Goal: Task Accomplishment & Management: Use online tool/utility

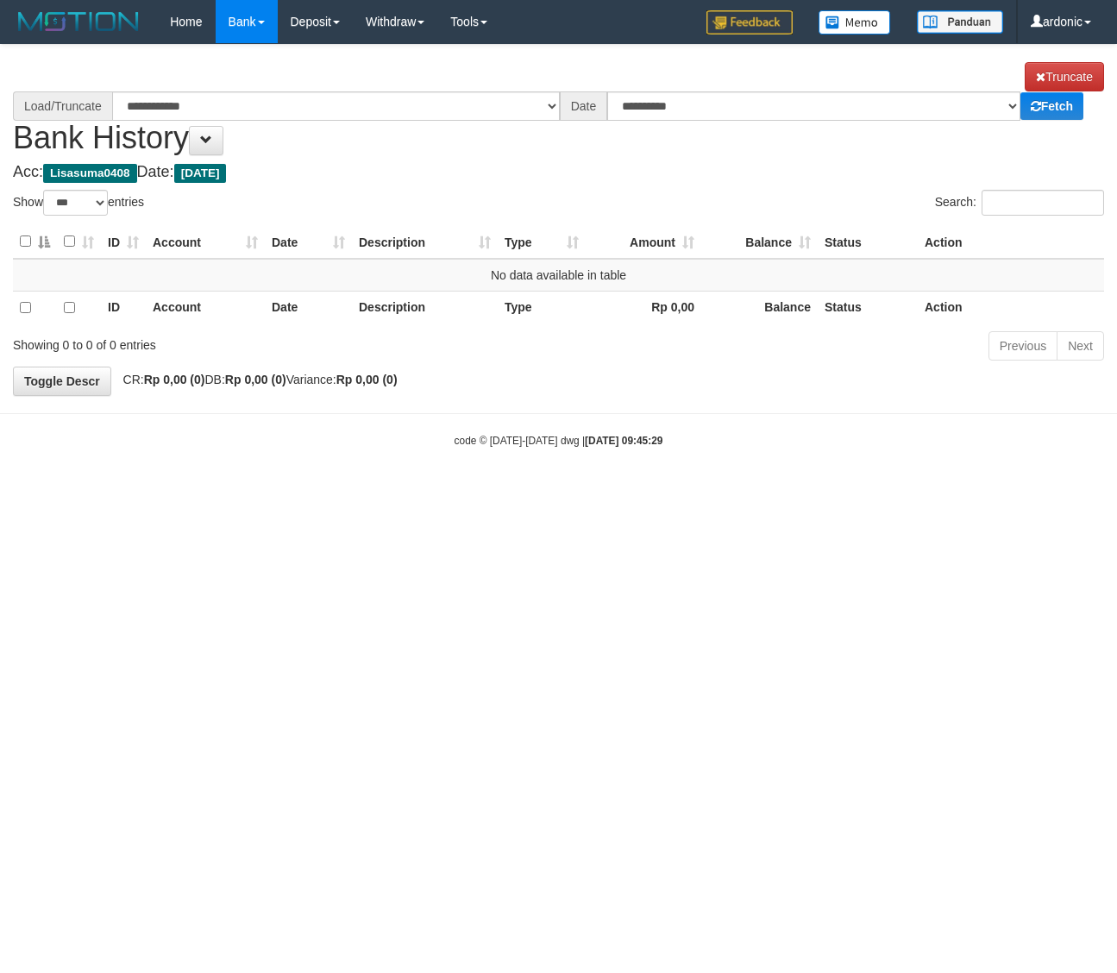
select select "***"
select select "****"
click at [200, 144] on button at bounding box center [206, 140] width 35 height 29
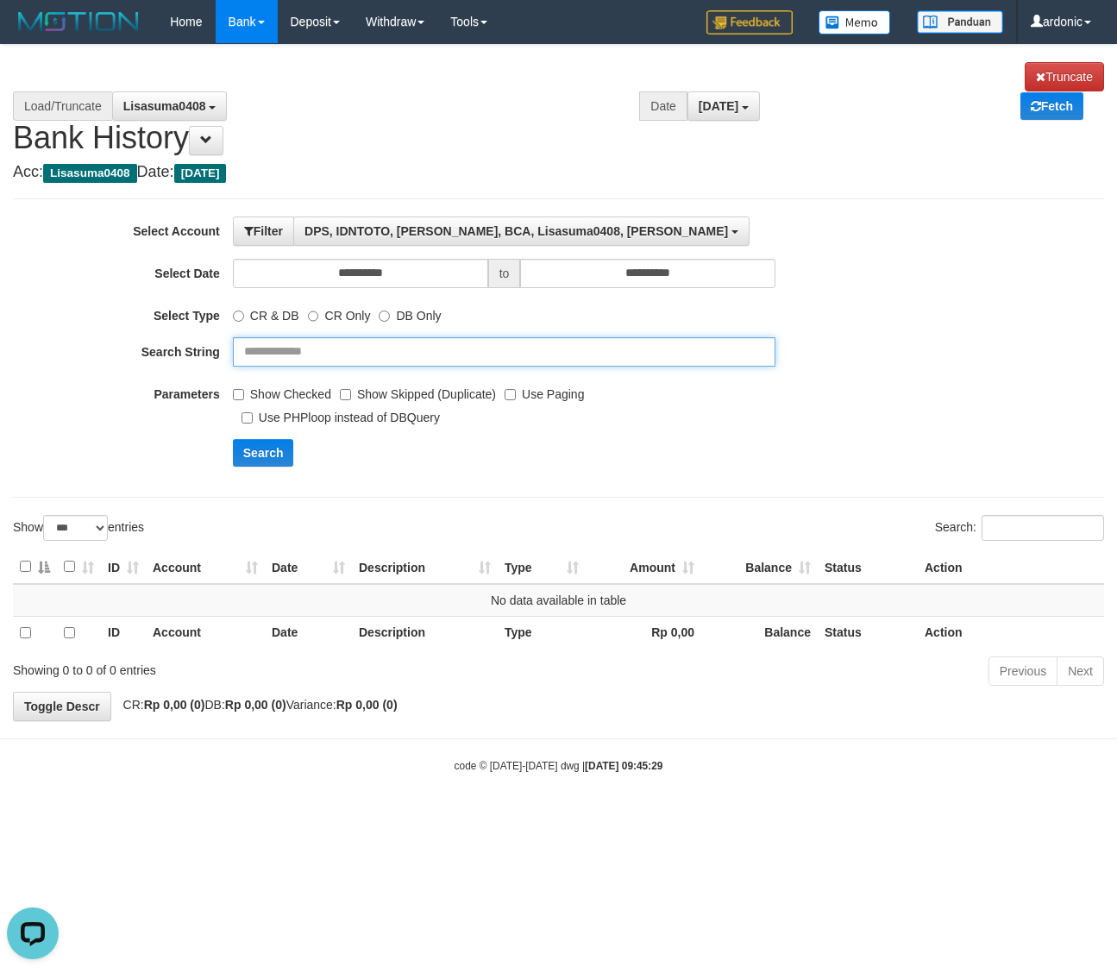
click at [328, 347] on input "text" at bounding box center [505, 351] width 544 height 29
type input "*****"
click at [233, 439] on button "Search" at bounding box center [263, 453] width 61 height 28
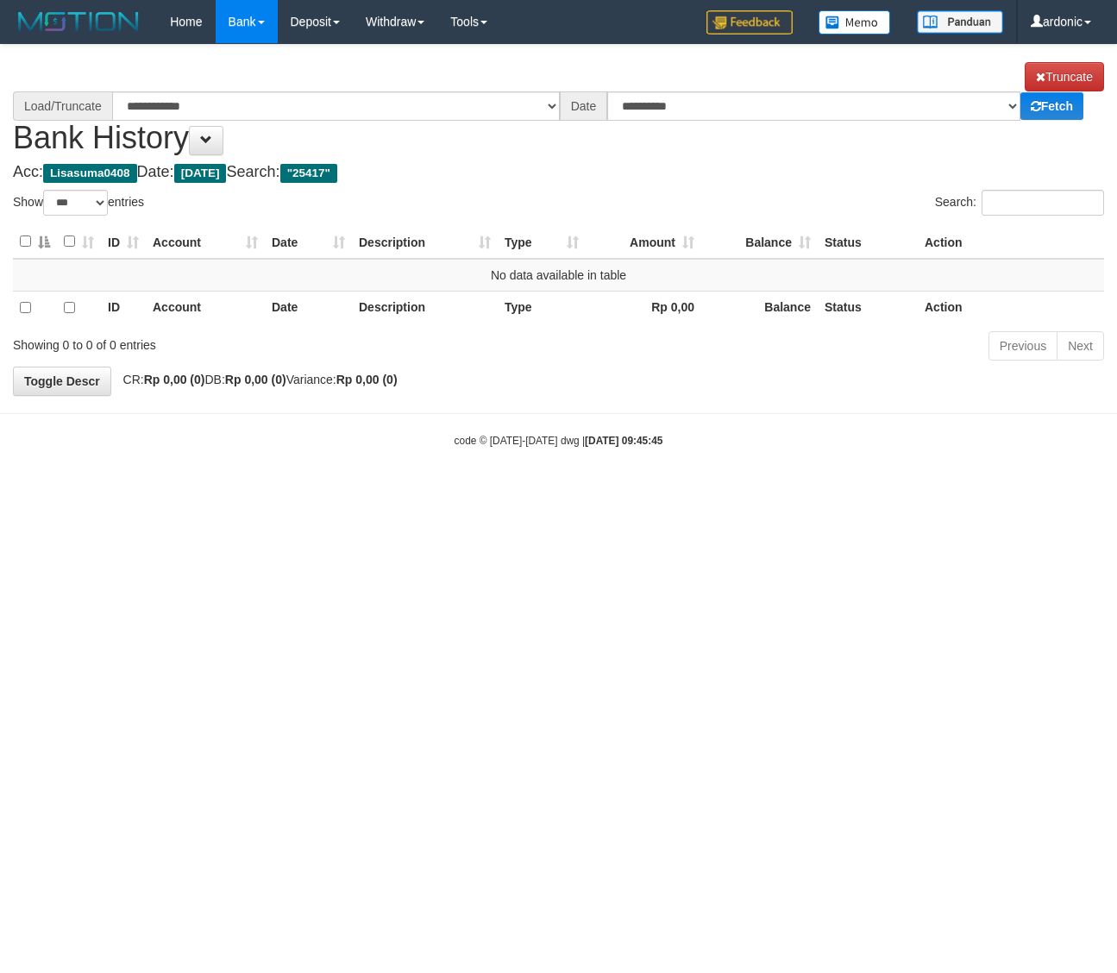
select select "***"
click at [1036, 208] on input "Search:" at bounding box center [1043, 203] width 123 height 26
select select "****"
paste input "*******"
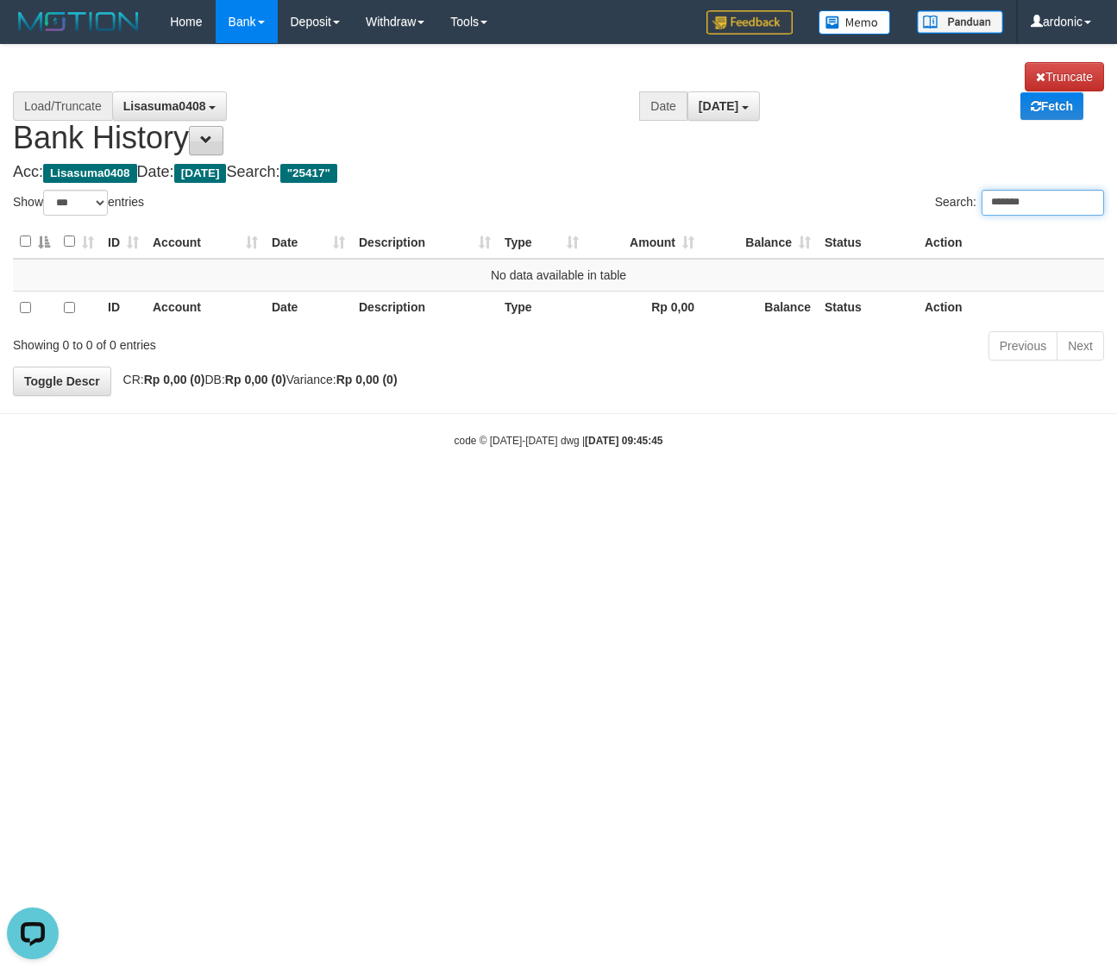
type input "*******"
click at [216, 132] on button at bounding box center [206, 140] width 35 height 29
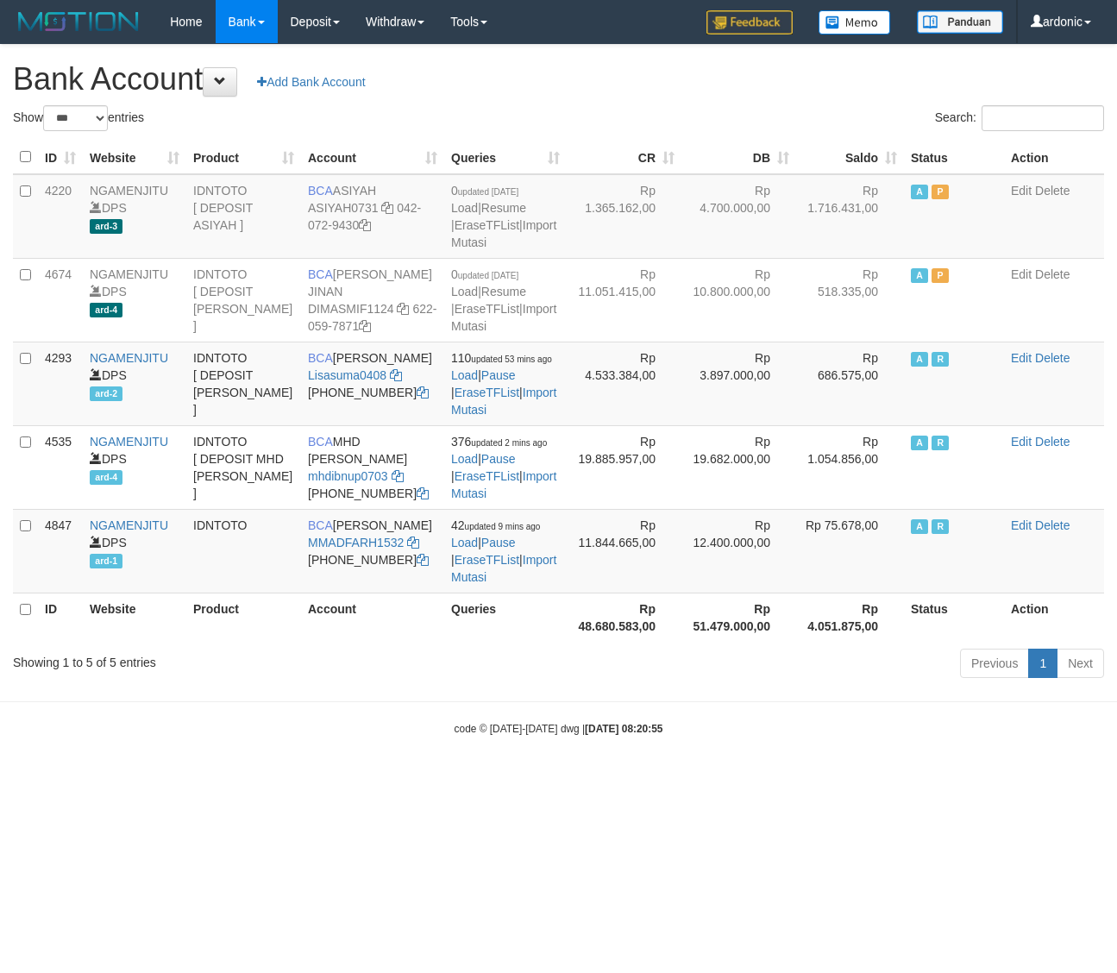
select select "***"
click at [463, 88] on h1 "Bank Account Add Bank Account" at bounding box center [558, 79] width 1091 height 35
click at [894, 775] on body "Toggle navigation Home Bank Account List Load By Website Group [ITOTO] NGAMENJI…" at bounding box center [558, 390] width 1117 height 780
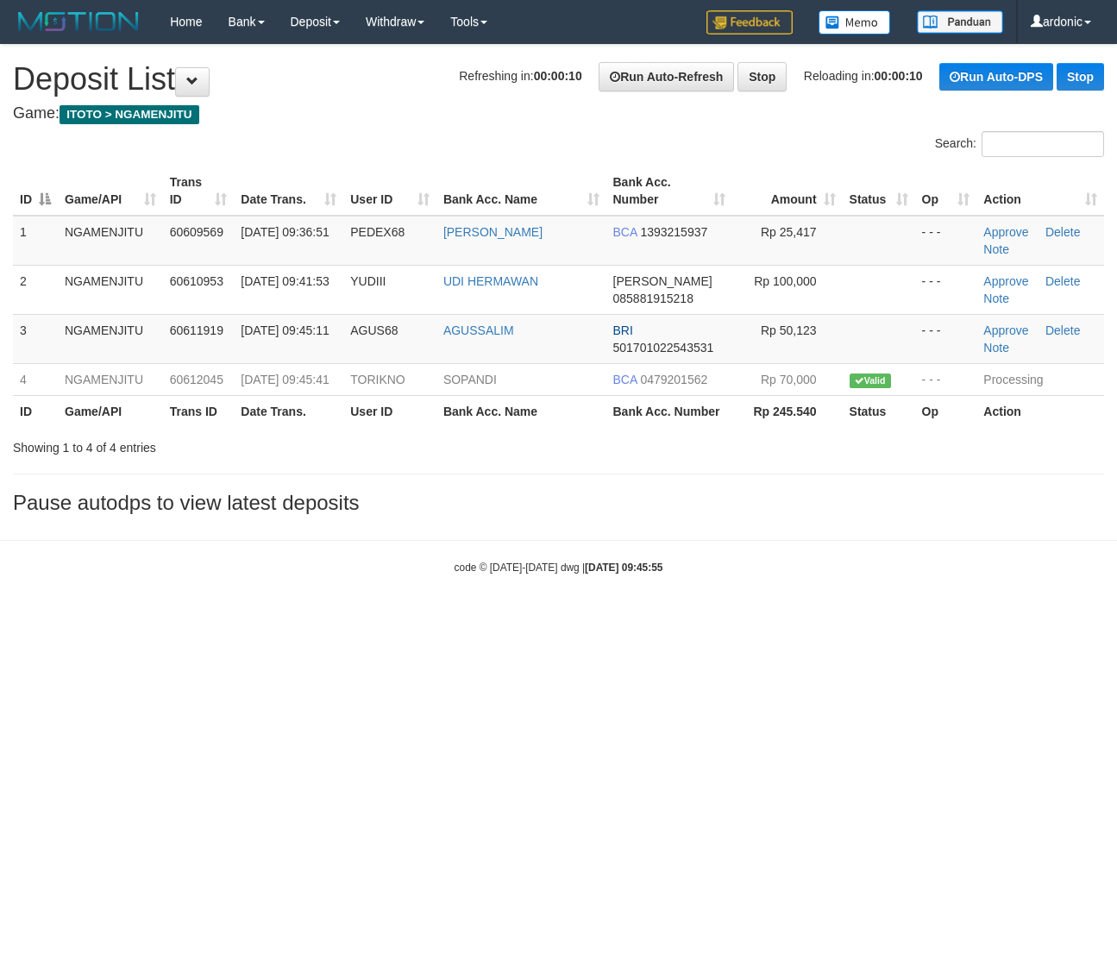
click at [939, 619] on body "Toggle navigation Home Bank Account List Load By Website Group [ITOTO] NGAMENJI…" at bounding box center [558, 309] width 1117 height 619
click at [1079, 225] on link "Delete" at bounding box center [1063, 232] width 35 height 14
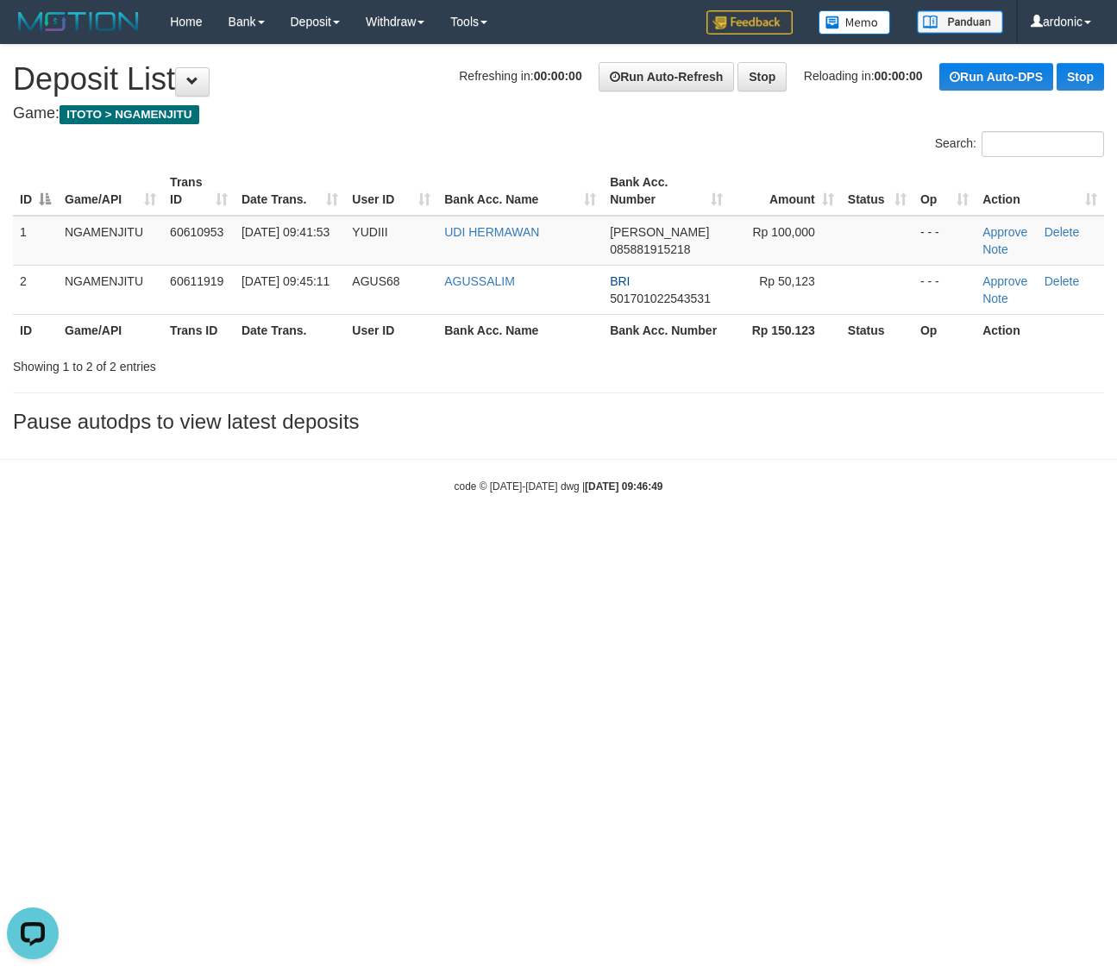
drag, startPoint x: 455, startPoint y: 537, endPoint x: 399, endPoint y: 447, distance: 105.8
click at [416, 472] on body "Toggle navigation Home Bank Account List Load By Website Group [ITOTO] NGAMENJI…" at bounding box center [558, 269] width 1117 height 538
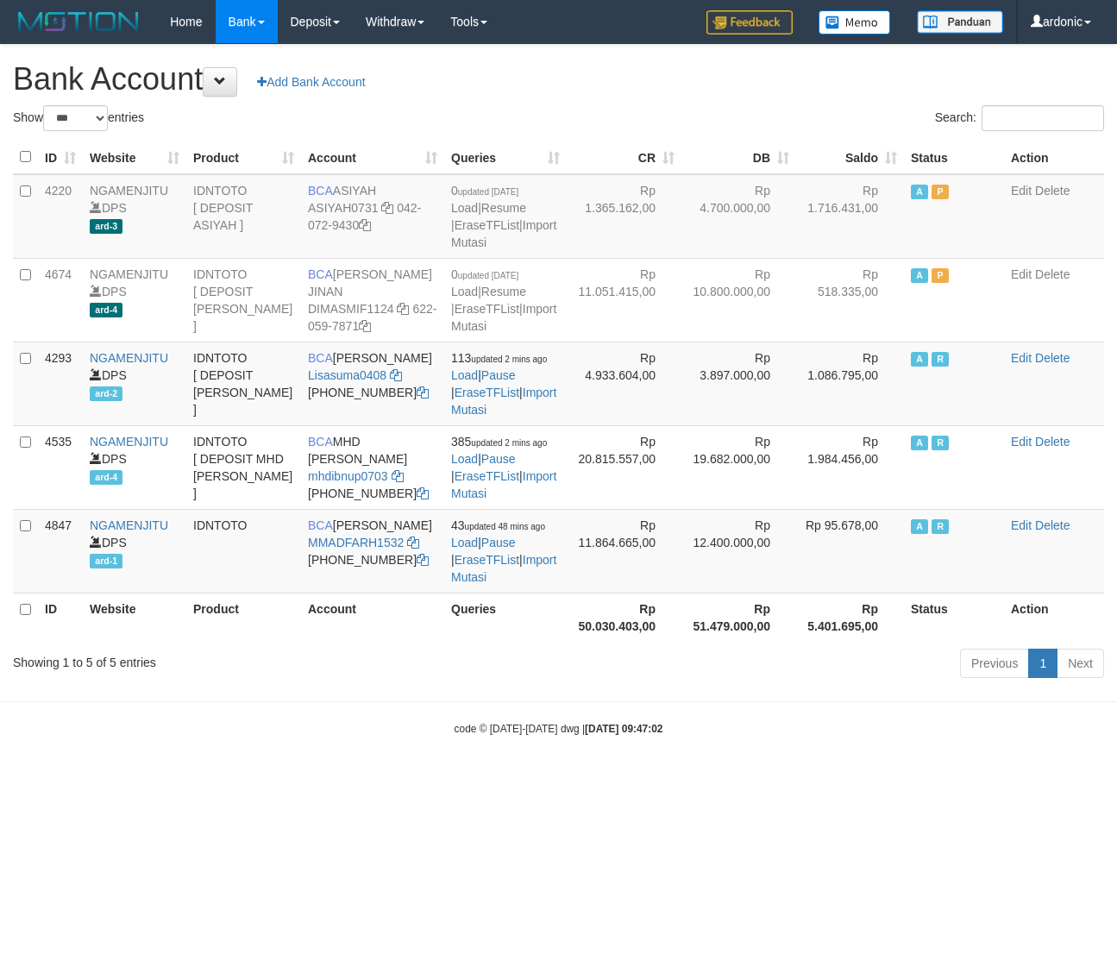
select select "***"
drag, startPoint x: 460, startPoint y: 830, endPoint x: 460, endPoint y: 818, distance: 12.1
click at [462, 780] on html "Toggle navigation Home Bank Account List Load By Website Group [ITOTO] NGAMENJI…" at bounding box center [558, 390] width 1117 height 780
click at [415, 549] on icon at bounding box center [413, 543] width 12 height 12
click at [498, 584] on link "Import Mutasi" at bounding box center [503, 568] width 105 height 31
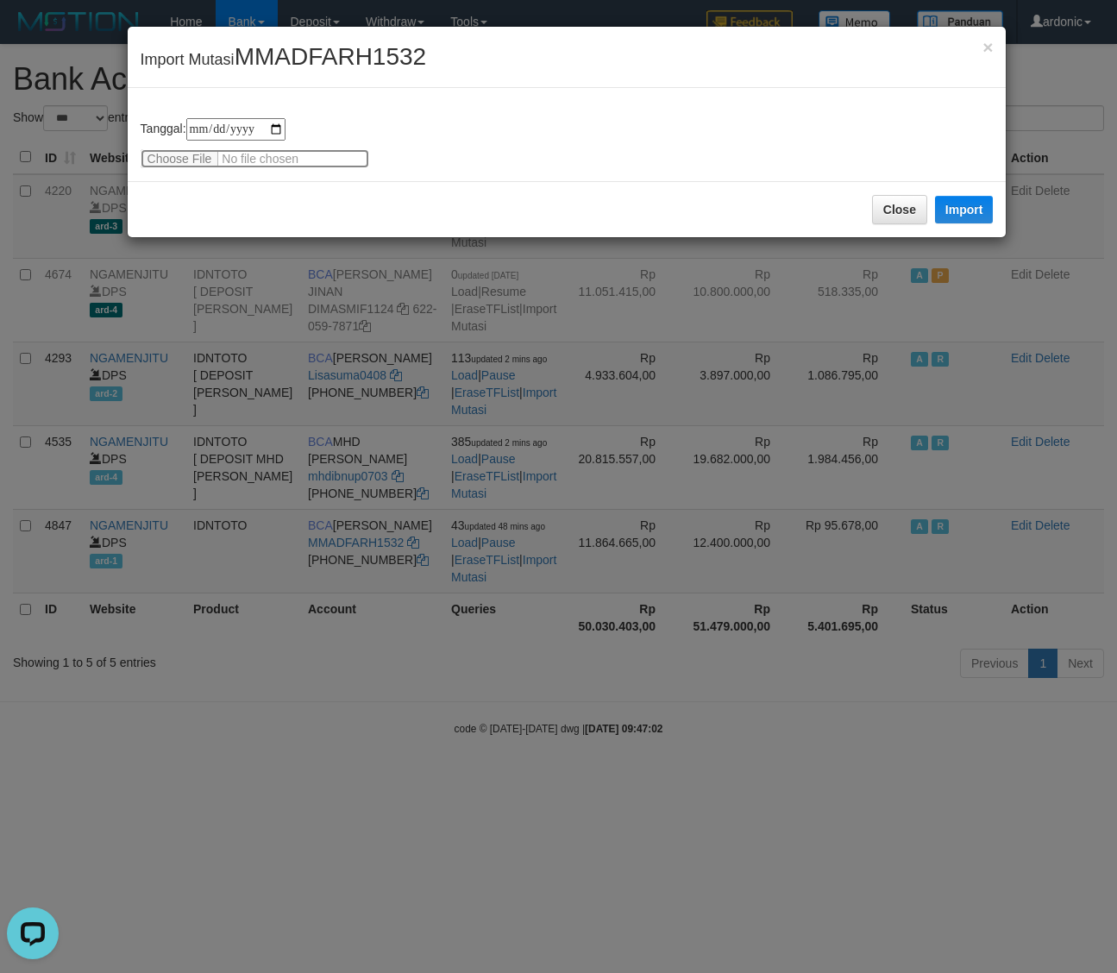
click at [188, 151] on input "file" at bounding box center [255, 158] width 229 height 19
type input "**********"
click at [966, 214] on button "Import" at bounding box center [964, 210] width 59 height 28
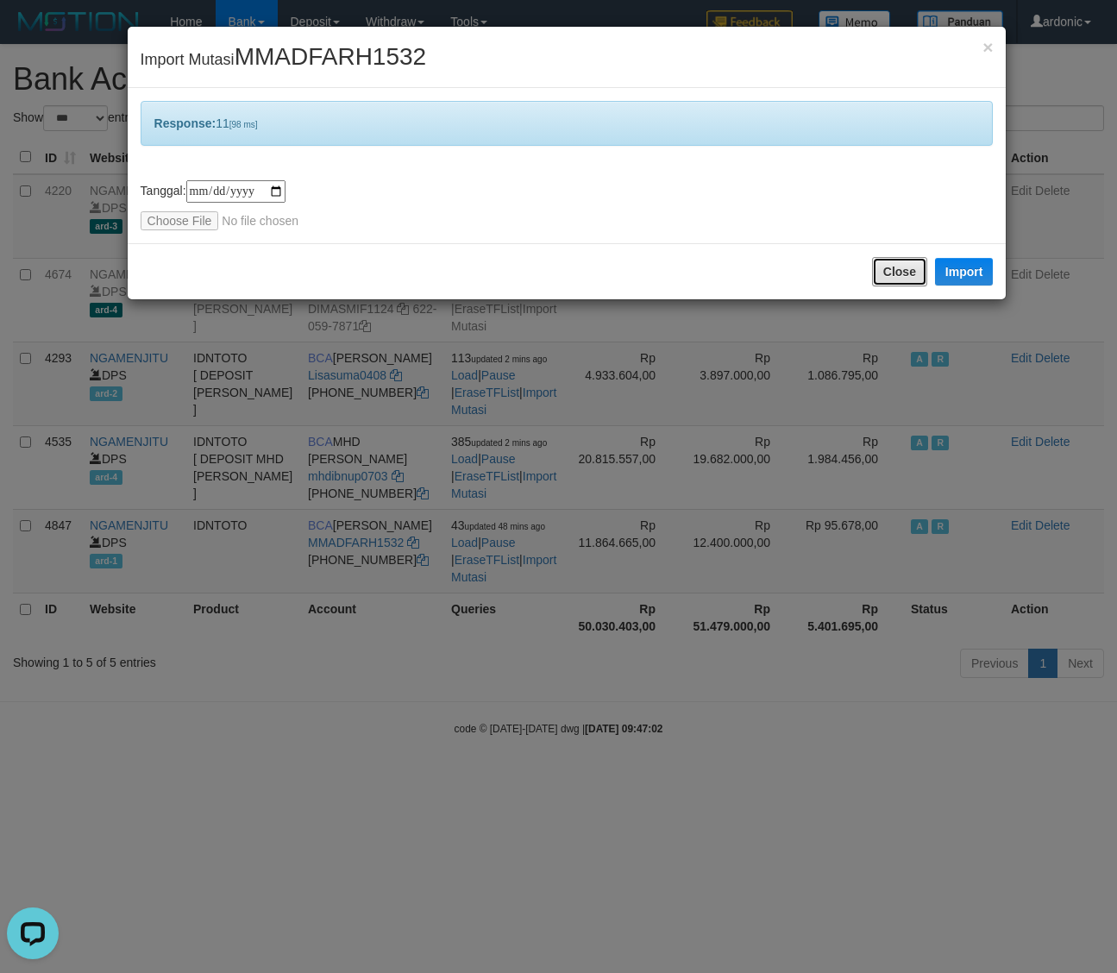
drag, startPoint x: 906, startPoint y: 269, endPoint x: 718, endPoint y: 330, distance: 197.6
click at [903, 268] on button "Close" at bounding box center [899, 271] width 55 height 29
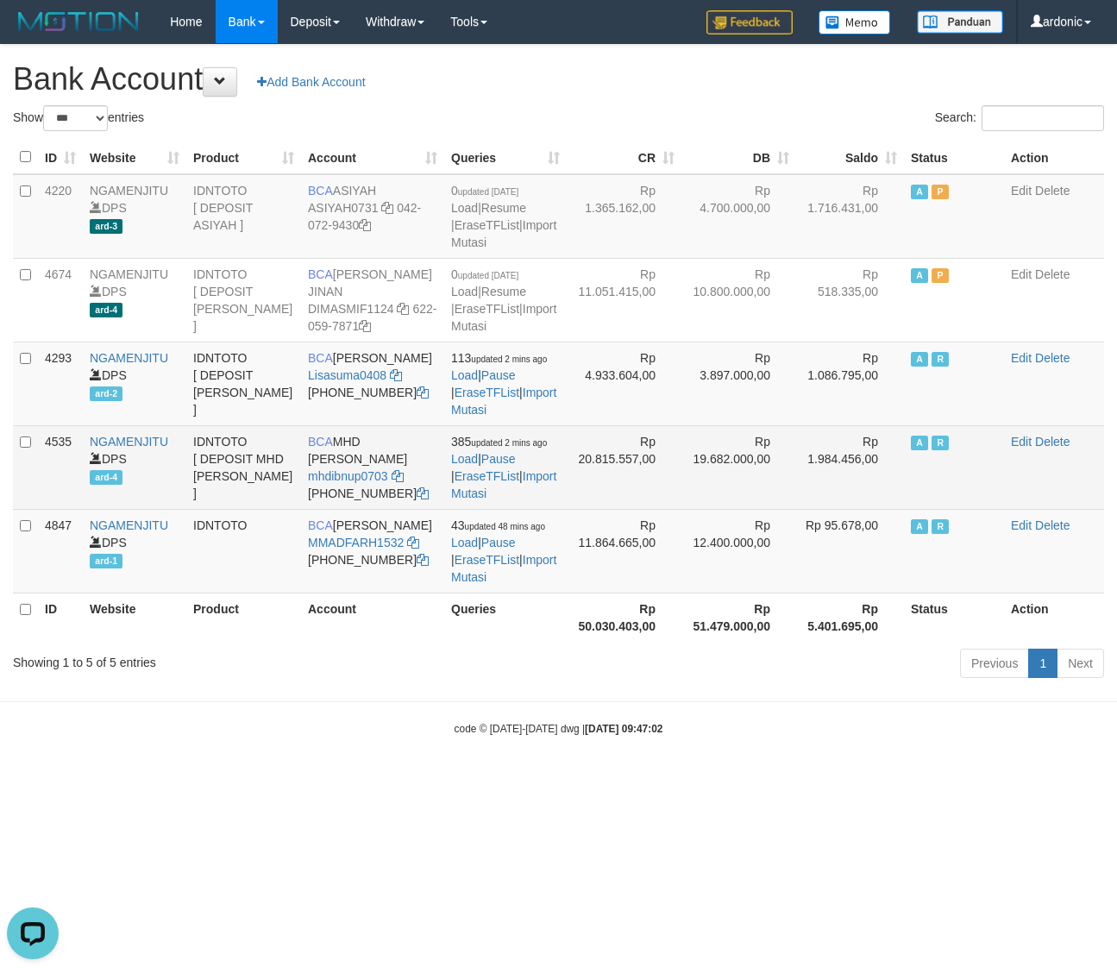
click at [395, 501] on td "BCA MHD IBNU PRAYUDHA mhdibnup0703 612-702-1742" at bounding box center [372, 467] width 143 height 84
click at [395, 482] on icon at bounding box center [398, 476] width 12 height 12
click at [524, 500] on link "Import Mutasi" at bounding box center [503, 484] width 105 height 31
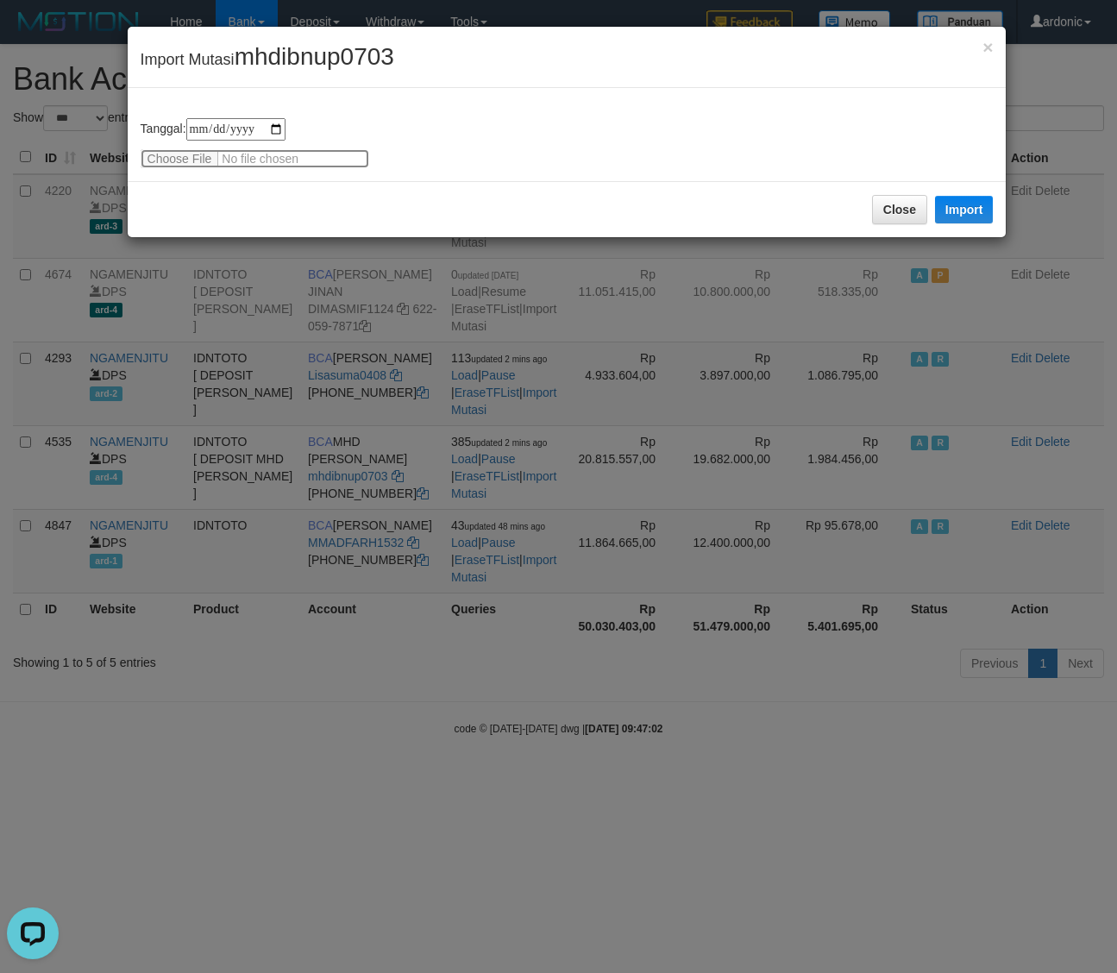
click at [179, 156] on input "file" at bounding box center [255, 158] width 229 height 19
type input "**********"
click at [972, 201] on button "Import" at bounding box center [964, 210] width 59 height 28
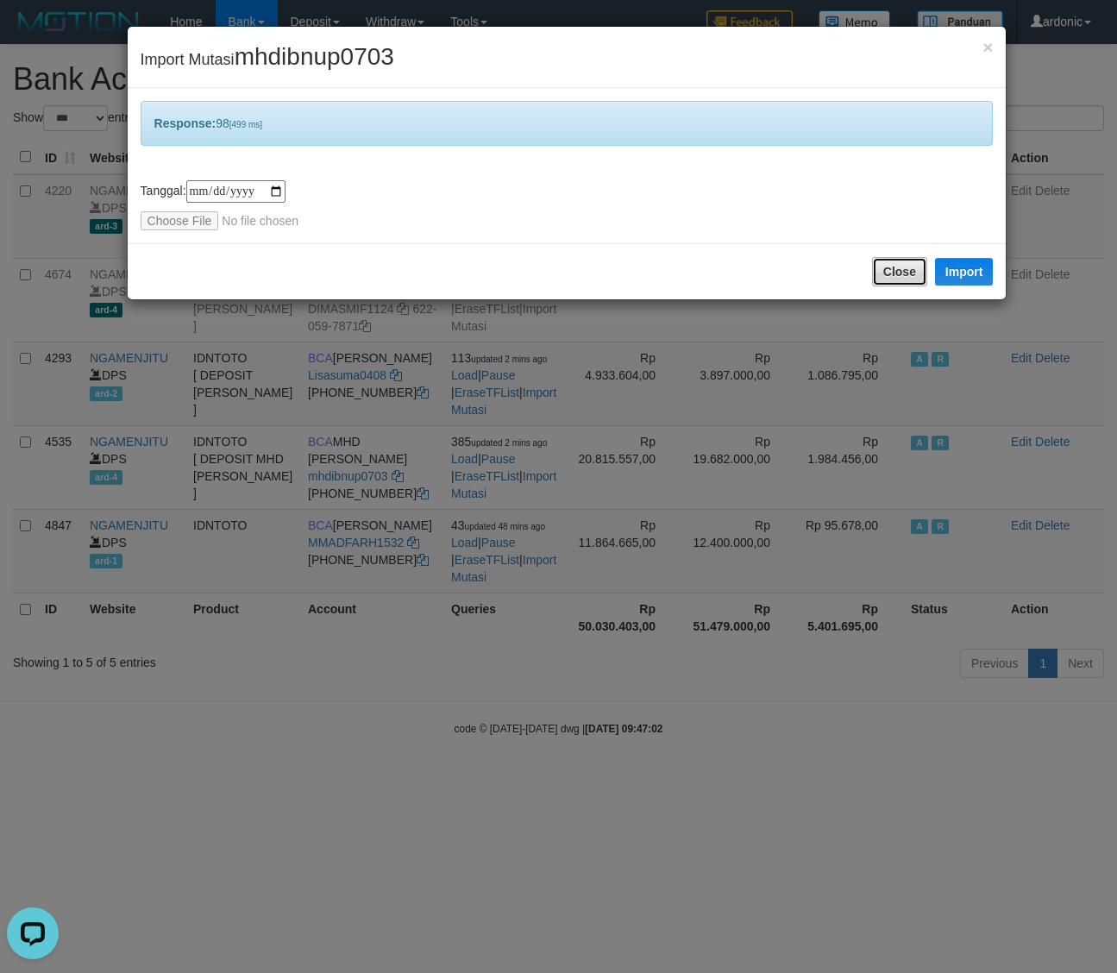
click at [887, 266] on button "Close" at bounding box center [899, 271] width 55 height 29
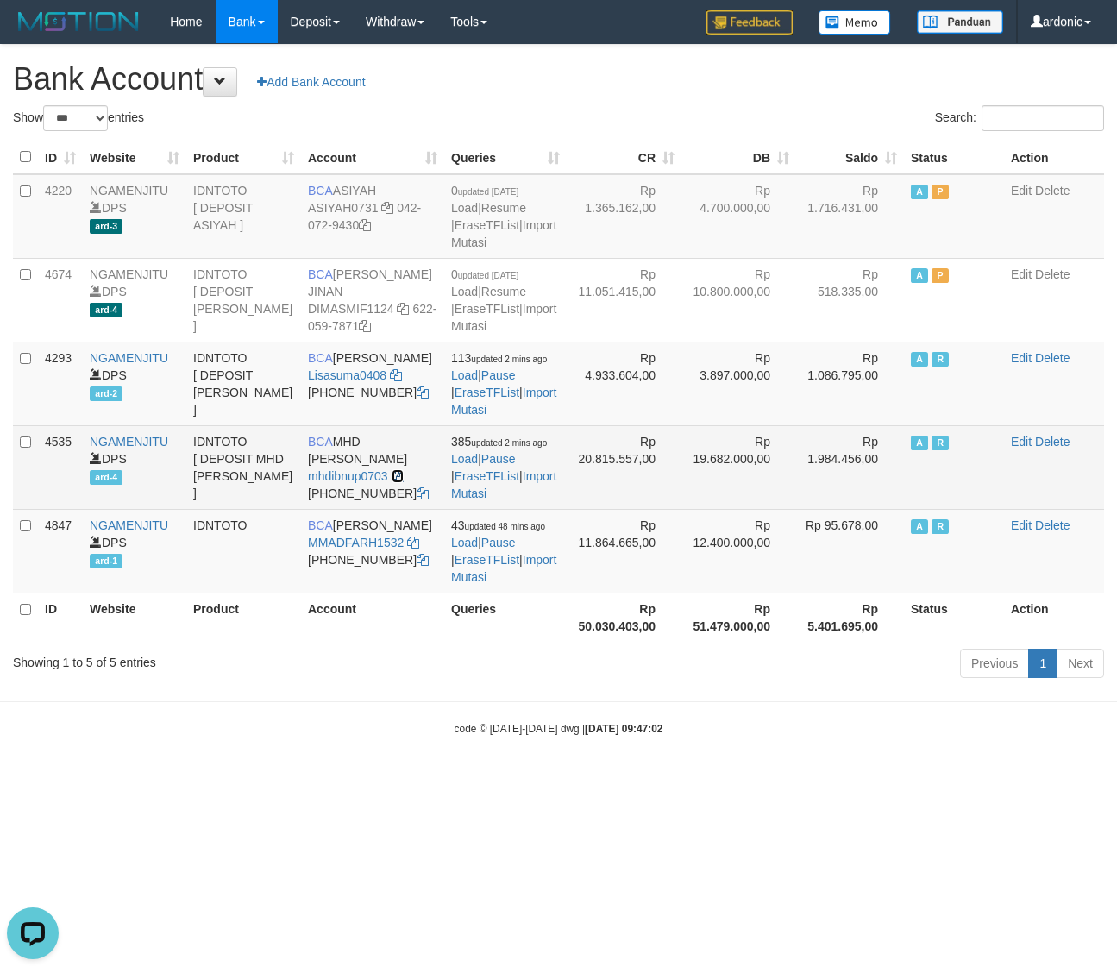
click at [393, 482] on icon at bounding box center [398, 476] width 12 height 12
click at [513, 500] on link "Import Mutasi" at bounding box center [503, 484] width 105 height 31
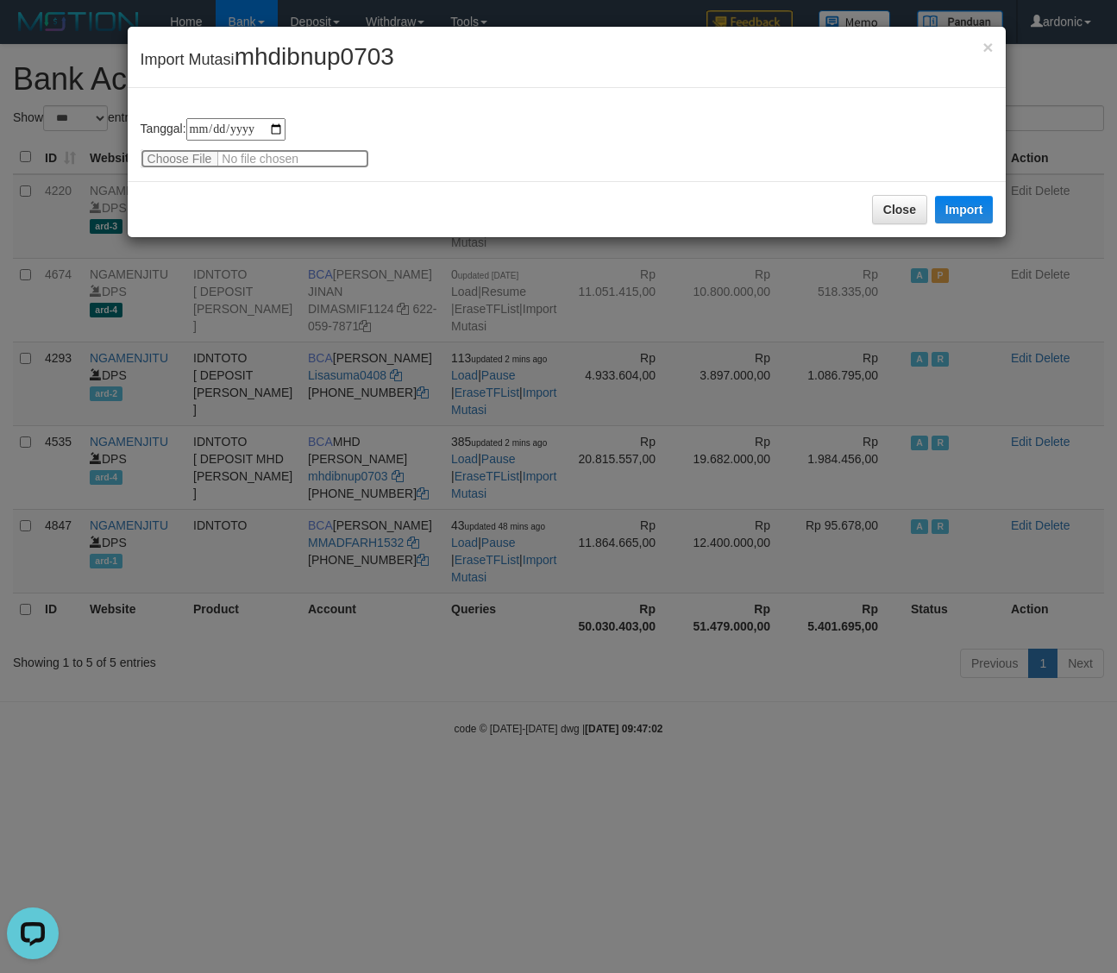
click at [162, 160] on input "file" at bounding box center [255, 158] width 229 height 19
type input "**********"
click at [982, 201] on button "Import" at bounding box center [964, 210] width 59 height 28
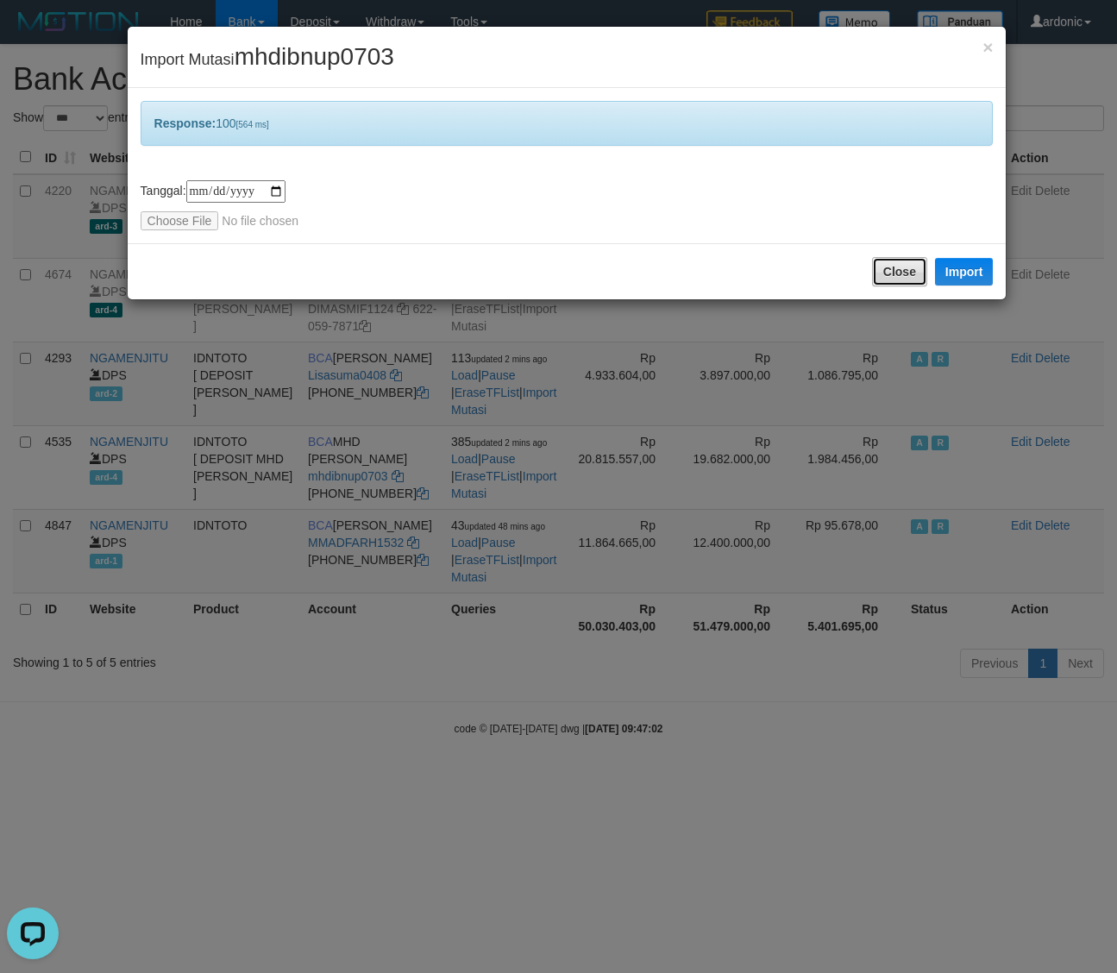
click at [883, 268] on button "Close" at bounding box center [899, 271] width 55 height 29
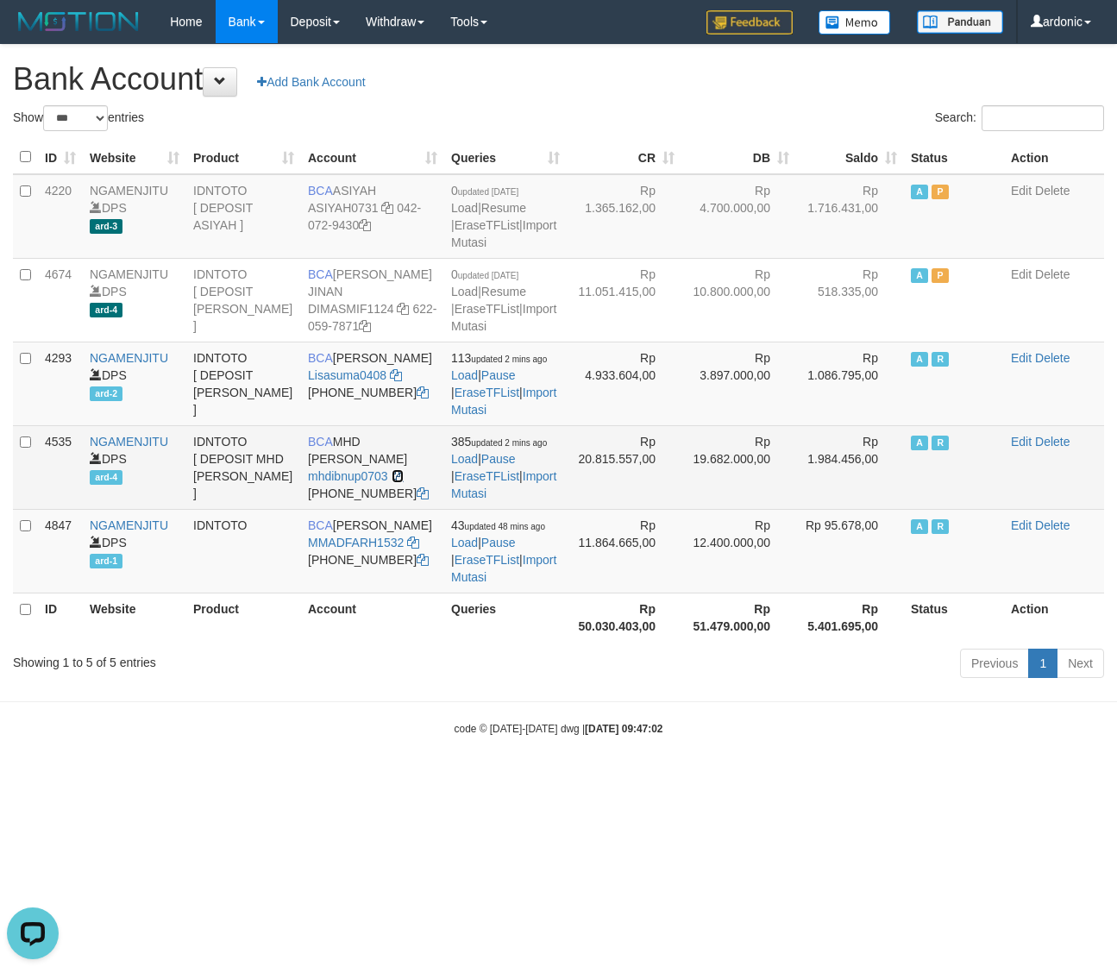
click at [395, 482] on icon at bounding box center [398, 476] width 12 height 12
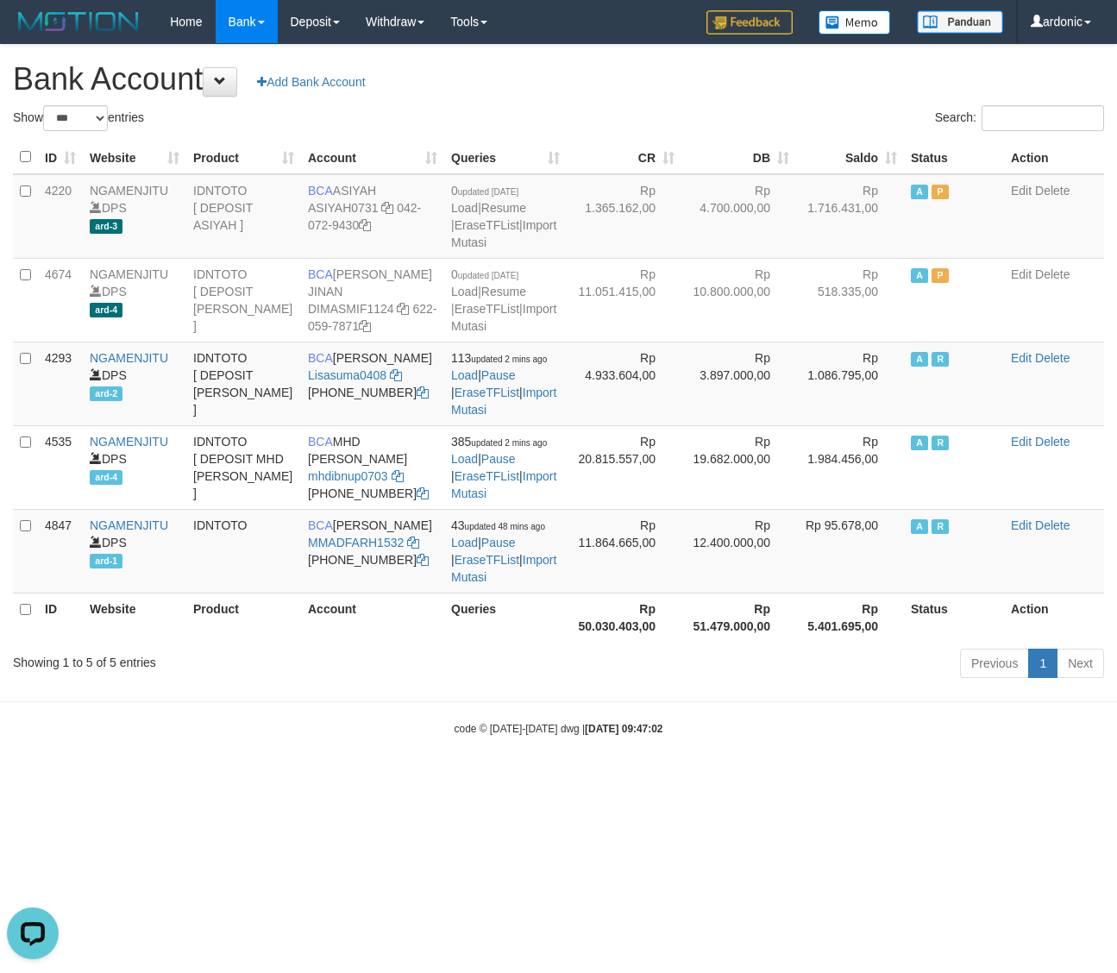
click at [303, 780] on body "Toggle navigation Home Bank Account List Load By Website Group [ITOTO] NGAMENJI…" at bounding box center [558, 390] width 1117 height 780
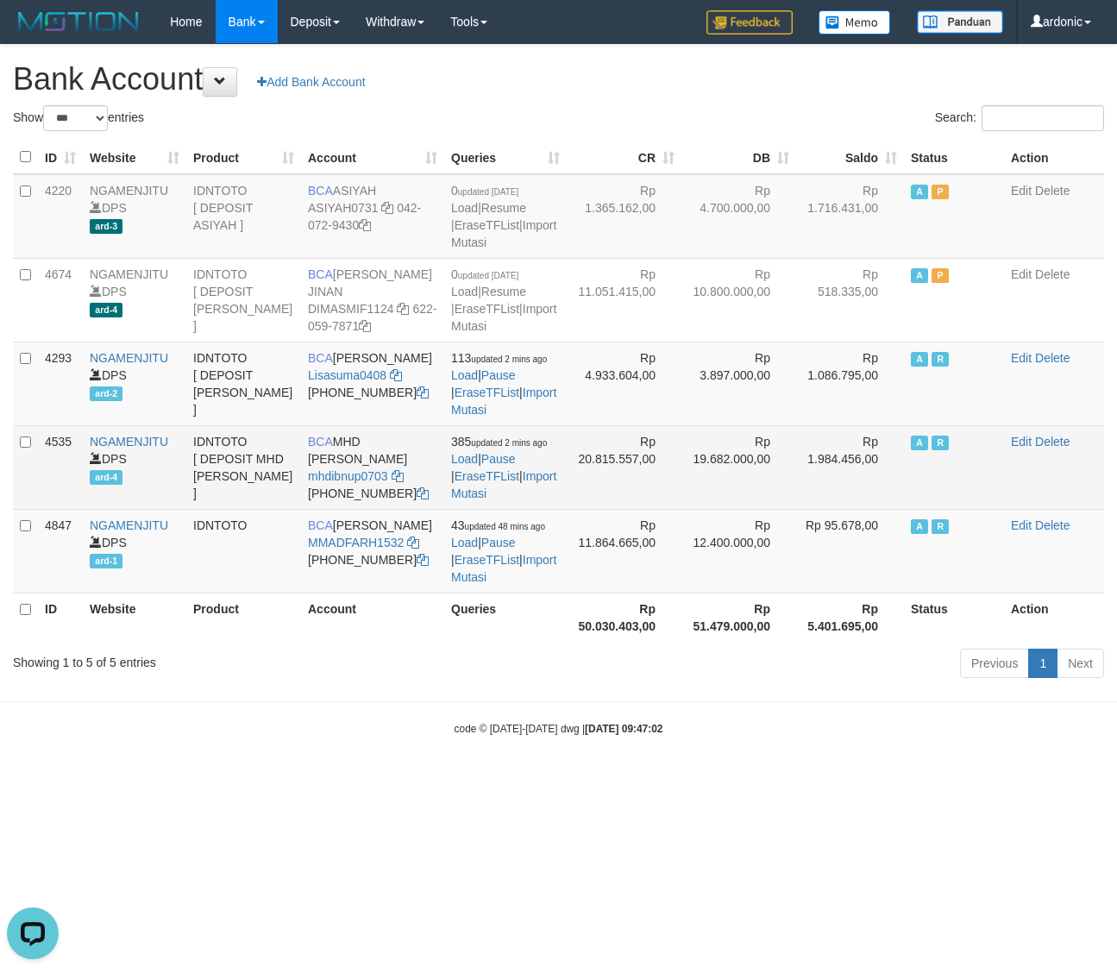
click at [394, 500] on td "BCA MHD IBNU PRAYUDHA mhdibnup0703 612-702-1742" at bounding box center [372, 467] width 143 height 84
click at [394, 482] on icon at bounding box center [398, 476] width 12 height 12
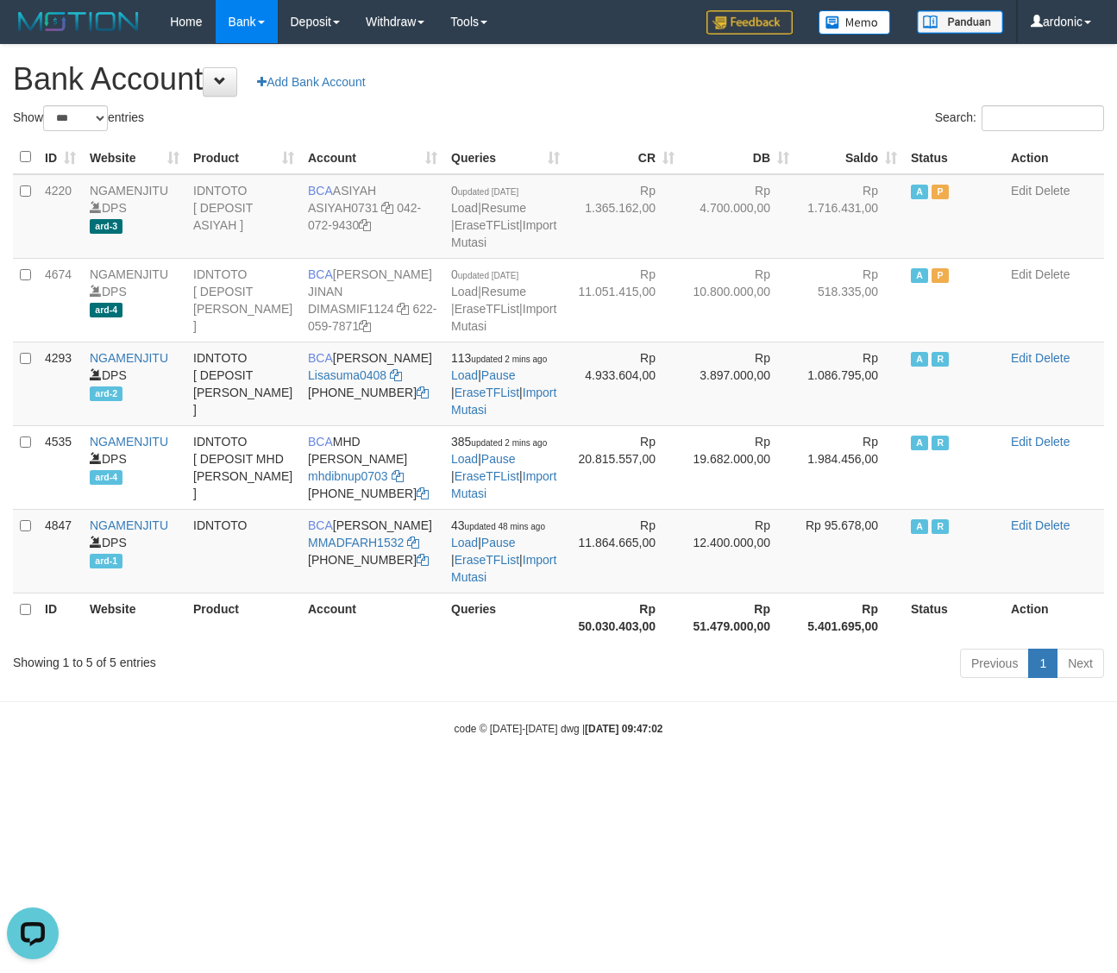
drag, startPoint x: 259, startPoint y: 786, endPoint x: 248, endPoint y: 777, distance: 14.2
click at [259, 780] on body "Toggle navigation Home Bank Account List Load By Website Group [ITOTO] NGAMENJI…" at bounding box center [558, 390] width 1117 height 780
drag, startPoint x: 569, startPoint y: 821, endPoint x: 540, endPoint y: 789, distance: 43.4
click at [568, 780] on html "Toggle navigation Home Bank Account List Load By Website Group [ITOTO] NGAMENJI…" at bounding box center [558, 390] width 1117 height 780
drag, startPoint x: 576, startPoint y: 859, endPoint x: 565, endPoint y: 848, distance: 14.6
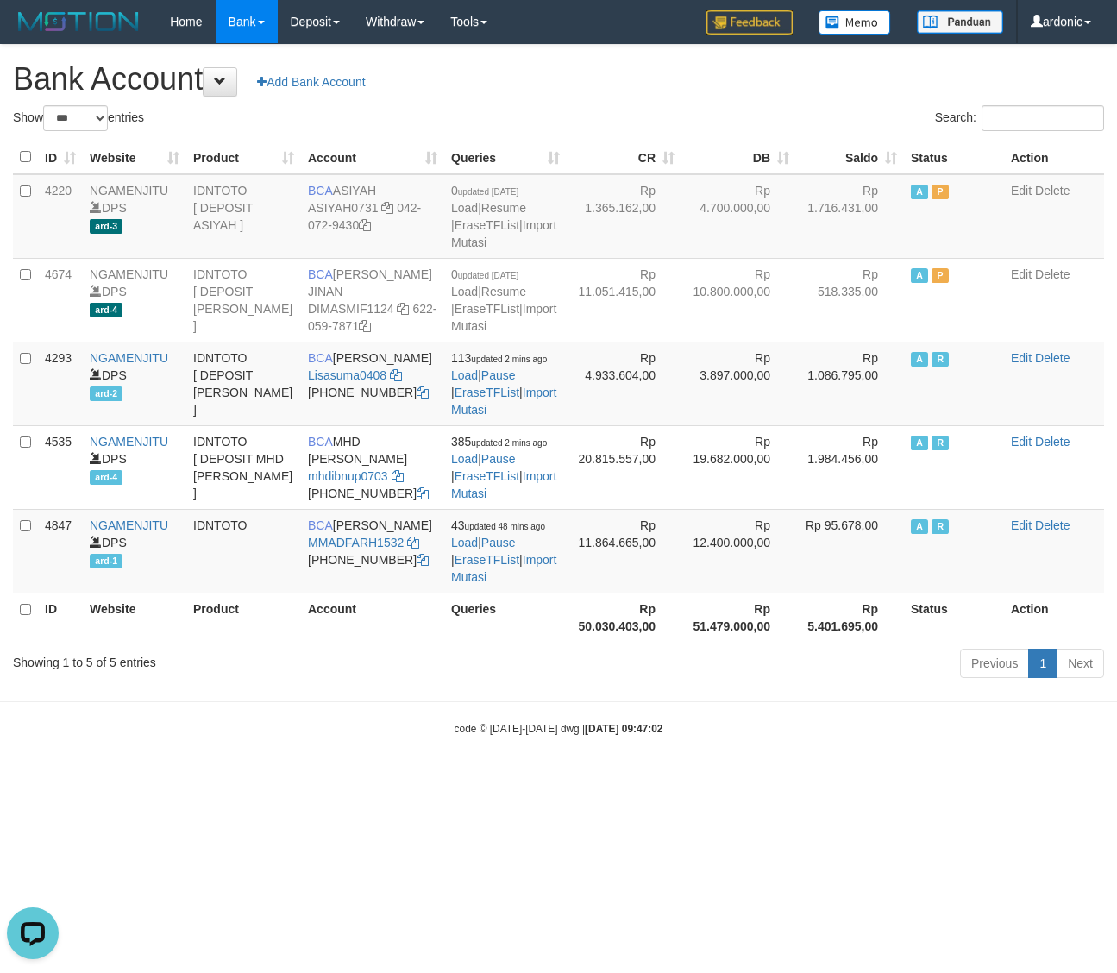
click at [576, 780] on html "Toggle navigation Home Bank Account List Load By Website Group [ITOTO] NGAMENJI…" at bounding box center [558, 390] width 1117 height 780
drag, startPoint x: 394, startPoint y: 494, endPoint x: 17, endPoint y: 395, distance: 389.9
click at [395, 482] on icon at bounding box center [398, 476] width 12 height 12
drag, startPoint x: 736, startPoint y: 777, endPoint x: 730, endPoint y: 764, distance: 14.3
click at [739, 777] on body "Toggle navigation Home Bank Account List Load By Website Group [ITOTO] NGAMENJI…" at bounding box center [558, 390] width 1117 height 780
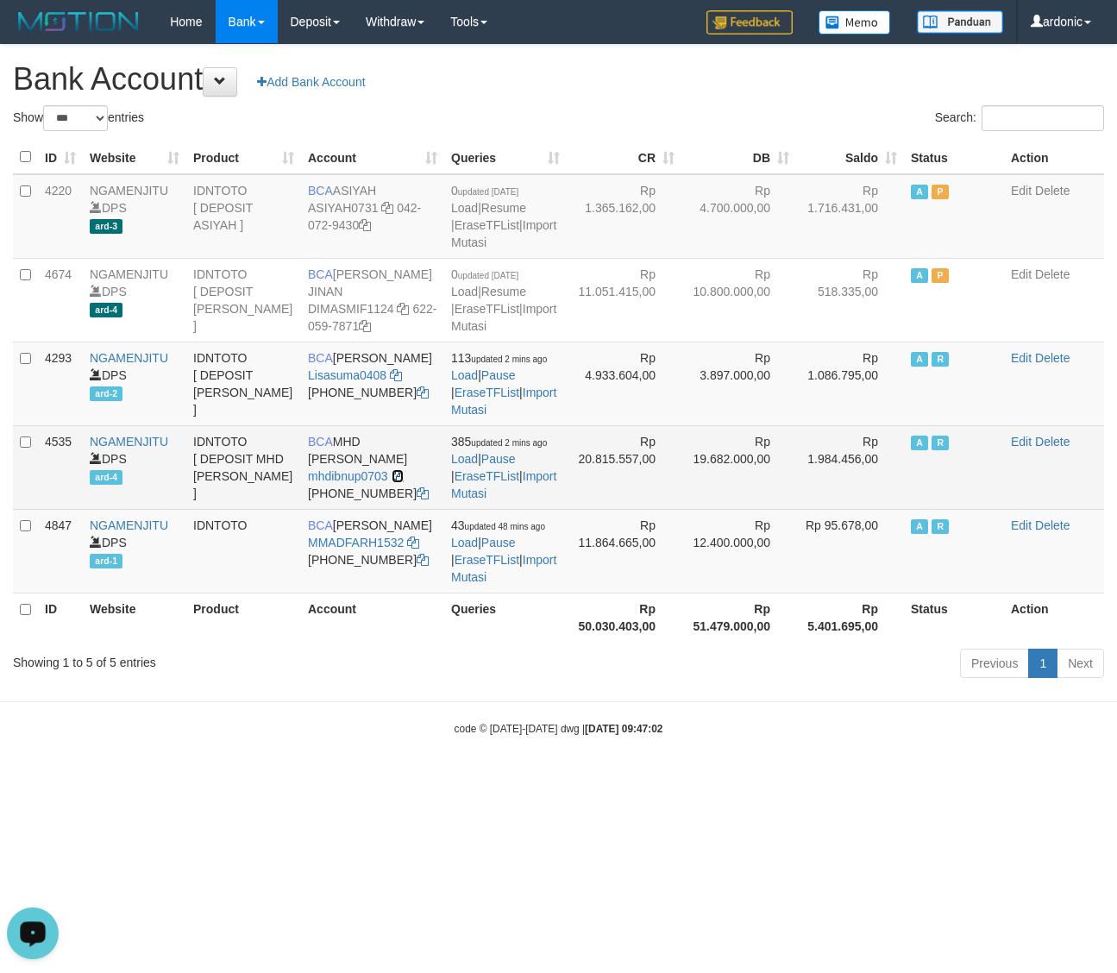
click at [398, 482] on icon at bounding box center [398, 476] width 12 height 12
click at [513, 500] on link "Import Mutasi" at bounding box center [503, 484] width 105 height 31
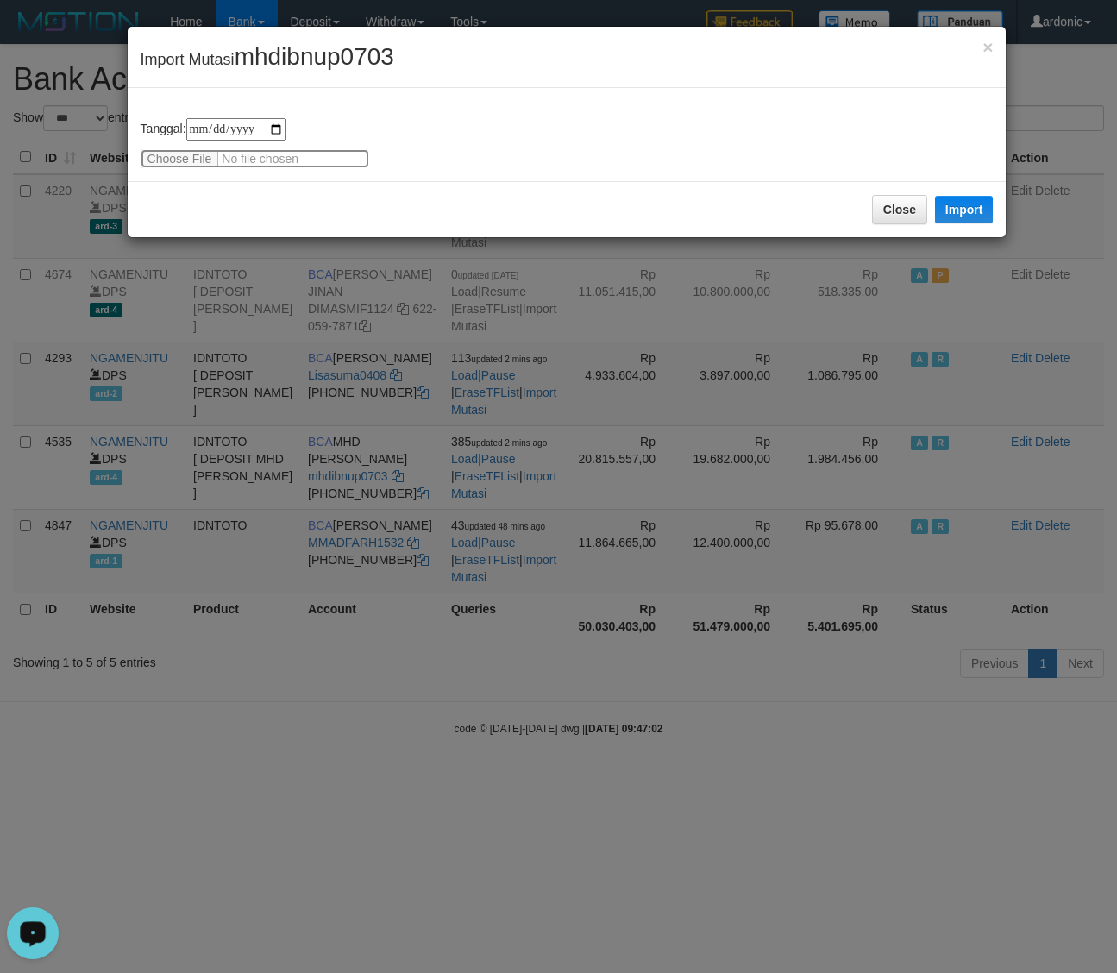
click at [200, 153] on input "file" at bounding box center [255, 158] width 229 height 19
type input "**********"
click at [988, 213] on button "Import" at bounding box center [964, 210] width 59 height 28
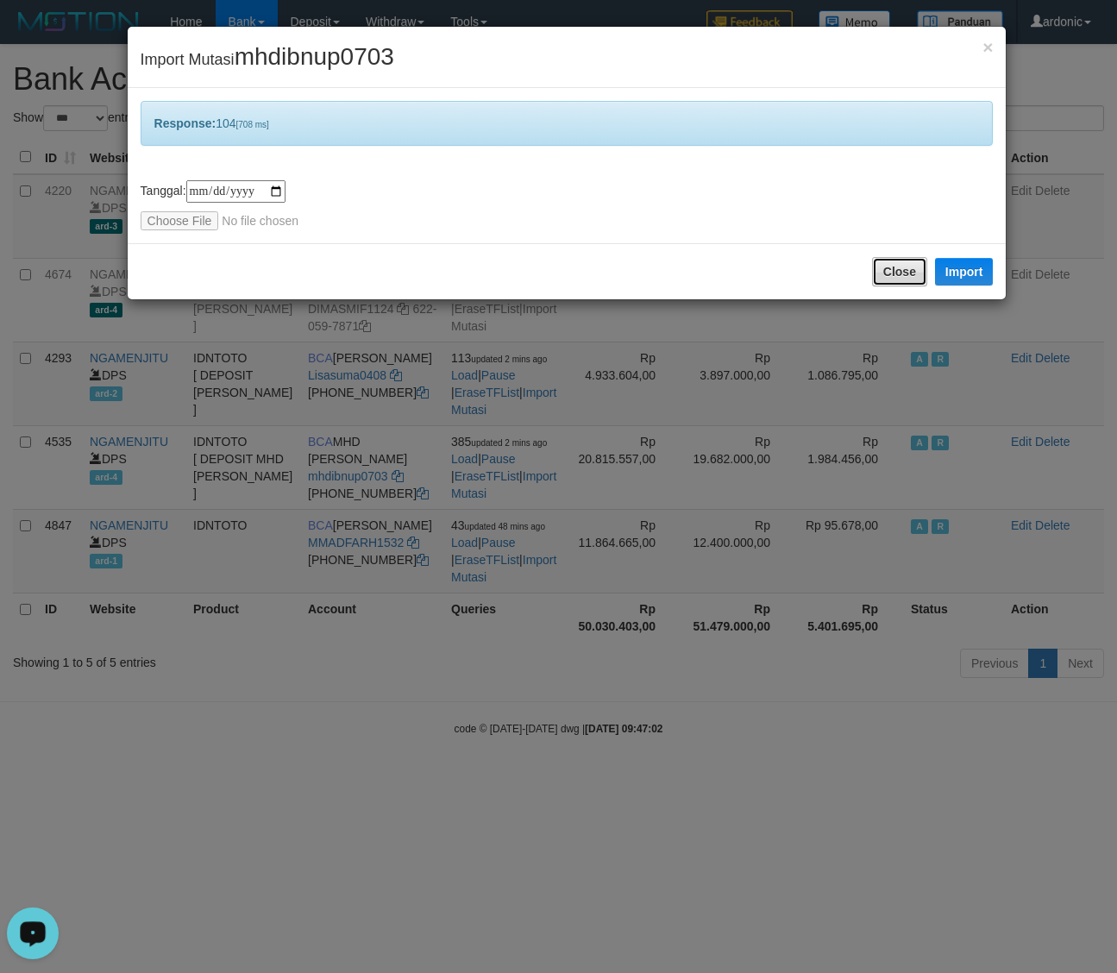
click at [878, 265] on button "Close" at bounding box center [899, 271] width 55 height 29
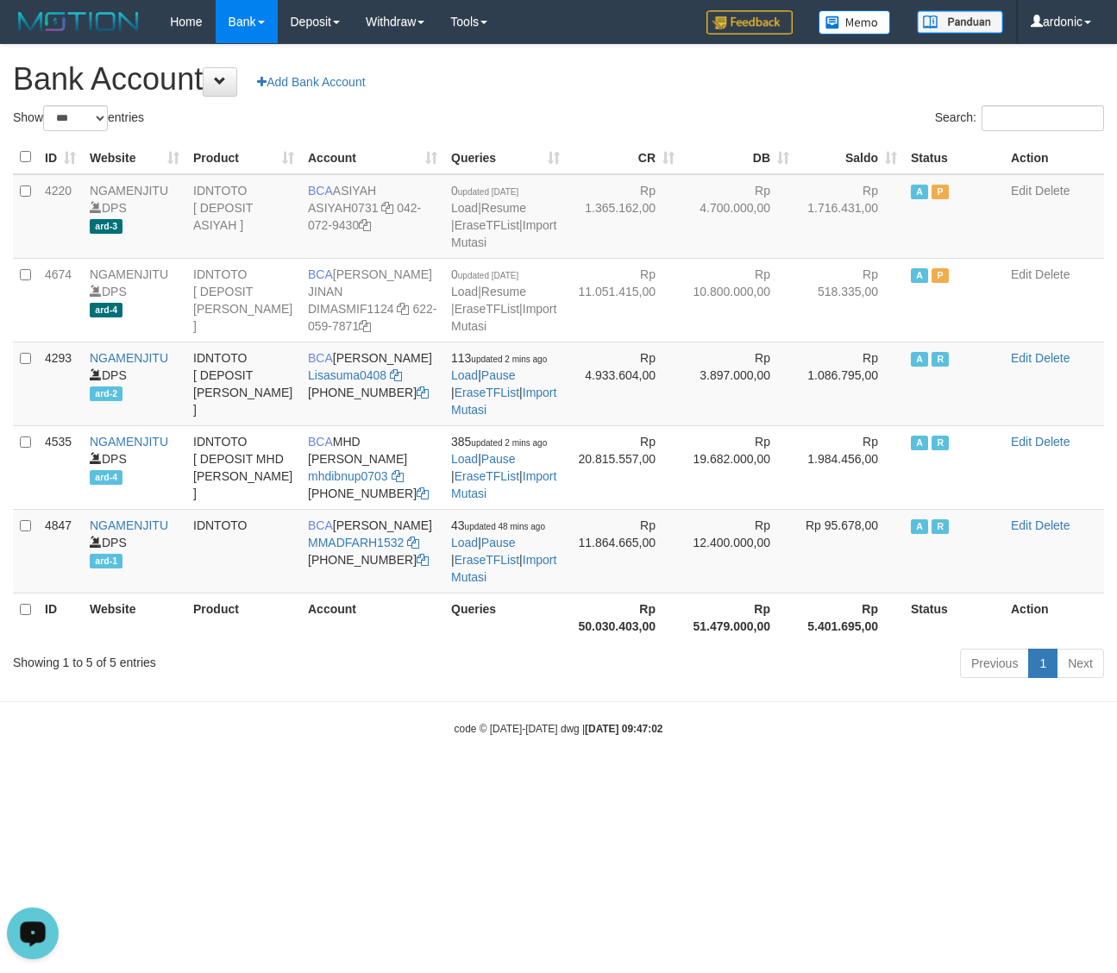
drag, startPoint x: 421, startPoint y: 743, endPoint x: 341, endPoint y: 701, distance: 90.3
click at [421, 737] on div "code © 2012-2018 dwg | 2025/10/01 09:47:02" at bounding box center [558, 728] width 1117 height 17
click at [488, 78] on h1 "Bank Account Add Bank Account" at bounding box center [558, 79] width 1091 height 35
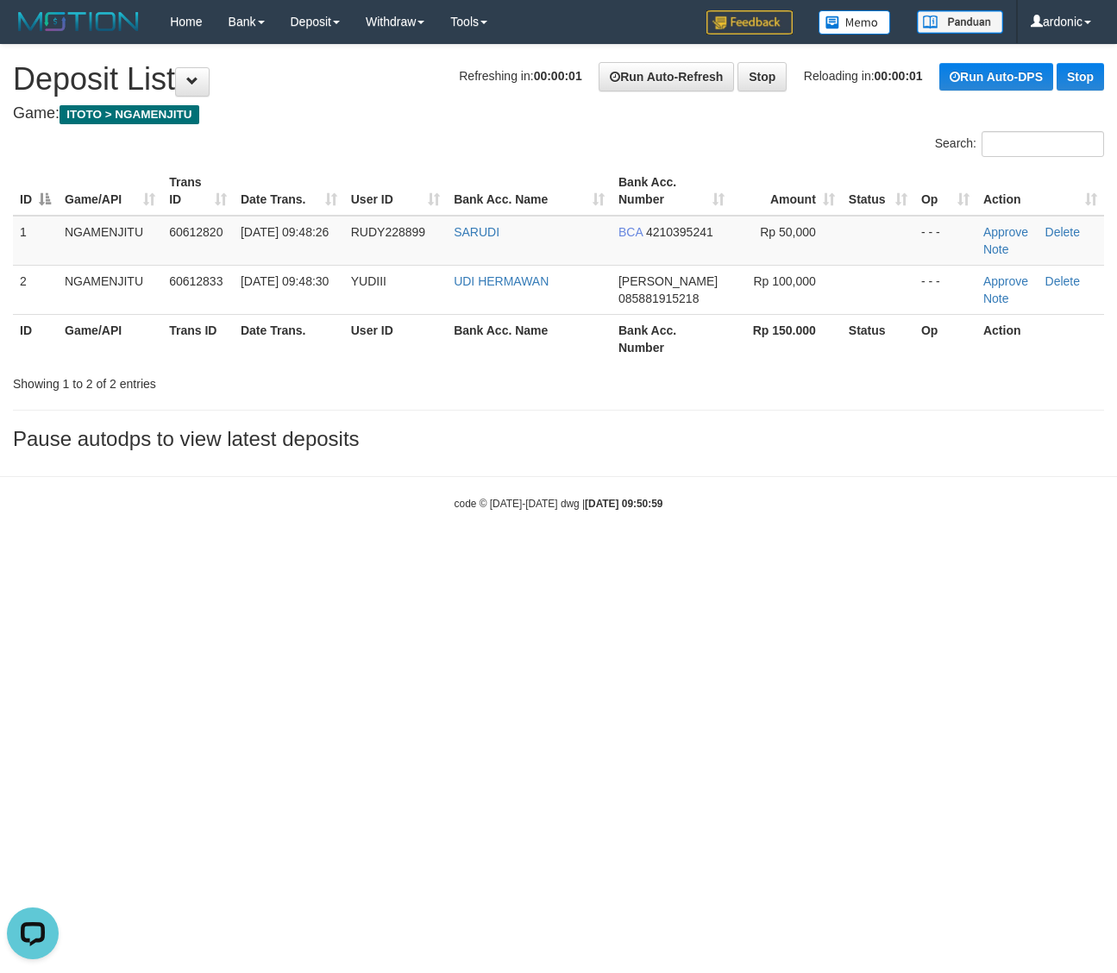
click at [576, 131] on div "Search:" at bounding box center [838, 146] width 533 height 30
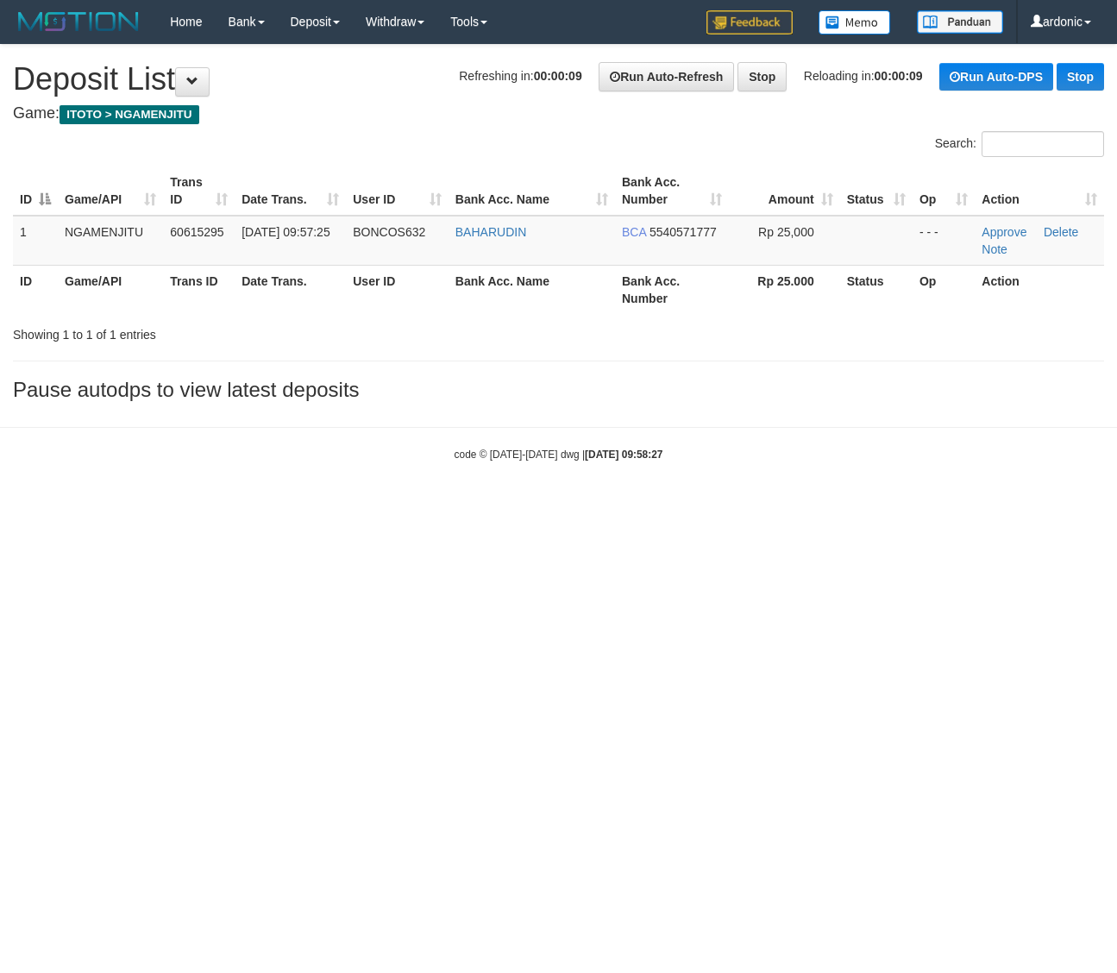
click at [824, 506] on html "Toggle navigation Home Bank Account List Load By Website Group [ITOTO] NGAMENJI…" at bounding box center [558, 253] width 1117 height 506
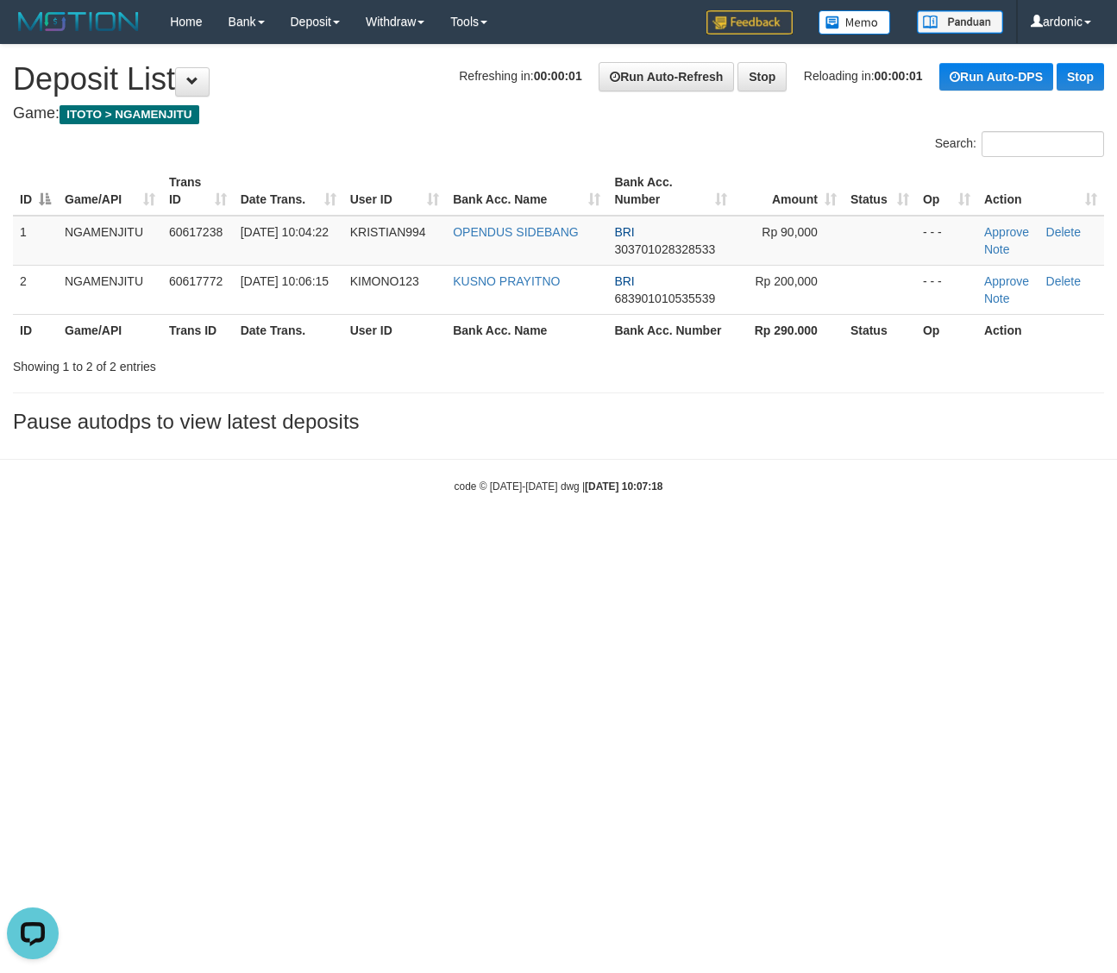
click at [726, 538] on html "Toggle navigation Home Bank Account List Load By Website Group [ITOTO] NGAMENJI…" at bounding box center [558, 269] width 1117 height 538
